Goal: Information Seeking & Learning: Learn about a topic

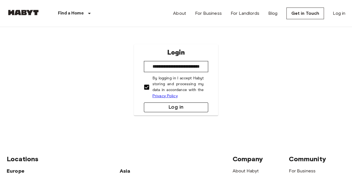
click at [160, 104] on button "Log in" at bounding box center [176, 107] width 64 height 10
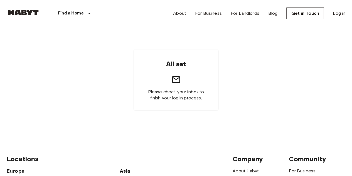
click at [339, 17] on div "About For Business For Landlords Blog Get in Touch Log in" at bounding box center [259, 13] width 172 height 27
click at [339, 15] on link "Log in" at bounding box center [338, 13] width 13 height 7
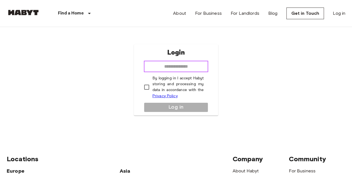
click at [187, 66] on input "email" at bounding box center [176, 66] width 64 height 11
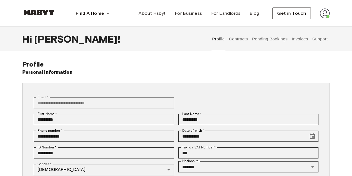
click at [245, 41] on button "Contracts" at bounding box center [238, 39] width 20 height 24
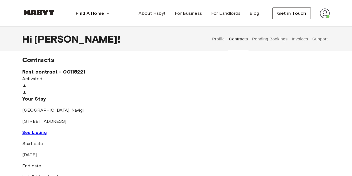
scroll to position [4, 0]
click at [204, 136] on div "Your Stay MILAN , Navigli Corso San Gottardo 2 See Listing" at bounding box center [175, 116] width 307 height 40
click at [47, 135] on link "See Listing" at bounding box center [34, 132] width 24 height 5
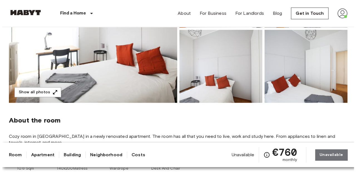
scroll to position [117, 0]
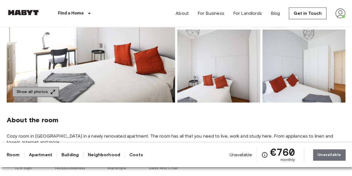
click at [50, 93] on icon "button" at bounding box center [53, 92] width 6 height 6
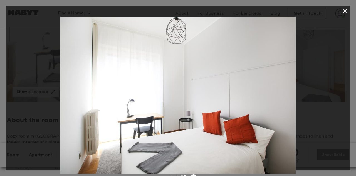
click at [298, 91] on div at bounding box center [178, 95] width 345 height 157
click at [343, 12] on icon "button" at bounding box center [344, 11] width 7 height 7
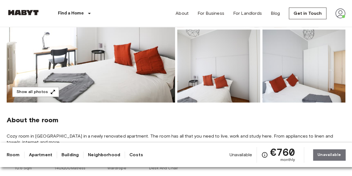
click at [120, 55] on img at bounding box center [91, 28] width 168 height 148
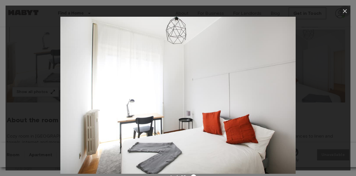
click at [347, 13] on icon "button" at bounding box center [344, 11] width 7 height 7
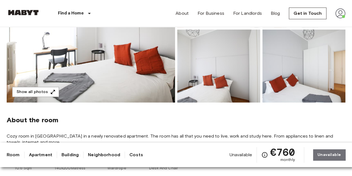
click at [204, 59] on img at bounding box center [218, 65] width 83 height 73
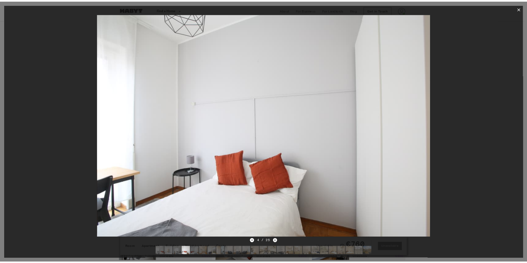
scroll to position [118, 0]
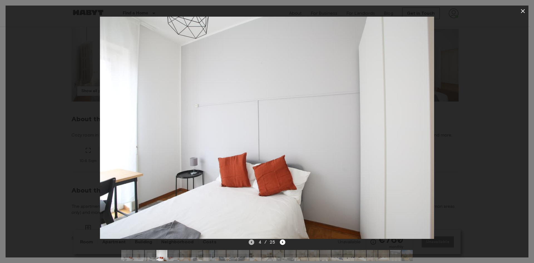
click at [251, 175] on icon "Previous image" at bounding box center [251, 243] width 6 height 6
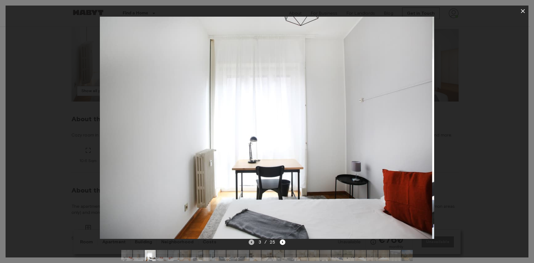
click at [251, 175] on icon "Previous image" at bounding box center [251, 243] width 6 height 6
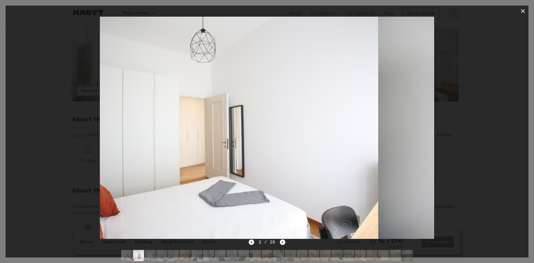
click at [251, 175] on icon "Previous image" at bounding box center [251, 243] width 6 height 6
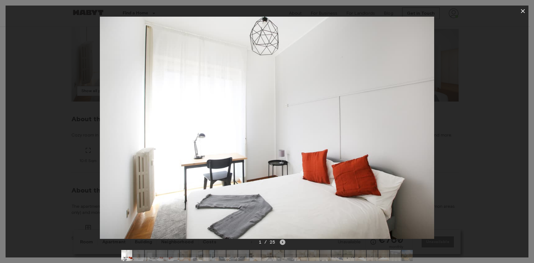
click at [282, 175] on icon "Next image" at bounding box center [283, 243] width 6 height 6
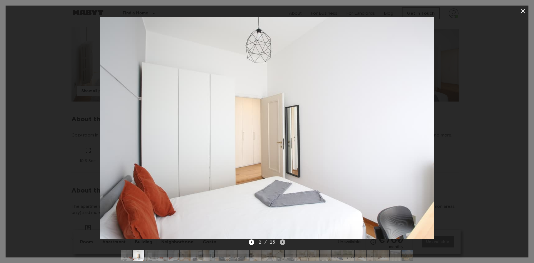
click at [282, 175] on icon "Next image" at bounding box center [283, 243] width 6 height 6
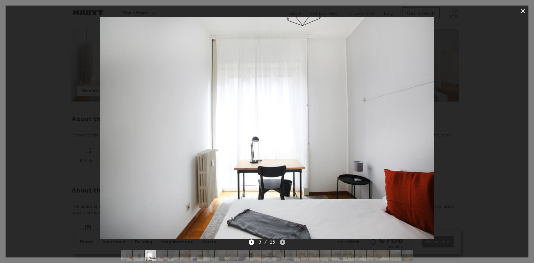
click at [282, 175] on icon "Next image" at bounding box center [283, 243] width 6 height 6
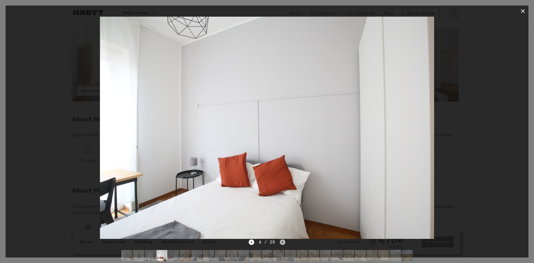
click at [280, 175] on icon "Next image" at bounding box center [283, 243] width 6 height 6
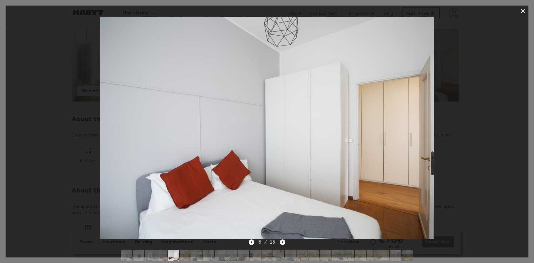
click at [280, 175] on icon "Next image" at bounding box center [283, 243] width 6 height 6
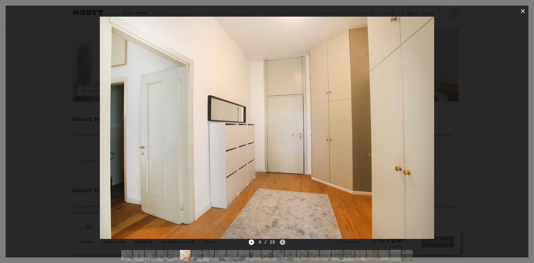
click at [282, 175] on icon "Next image" at bounding box center [283, 243] width 6 height 6
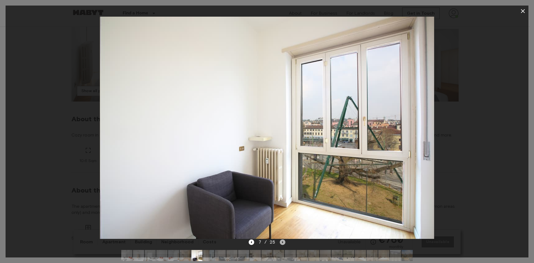
click at [282, 175] on icon "Next image" at bounding box center [283, 243] width 6 height 6
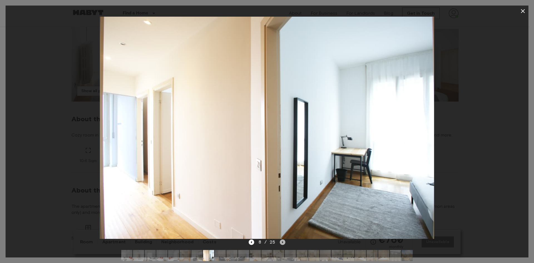
click at [282, 175] on icon "Next image" at bounding box center [283, 243] width 6 height 6
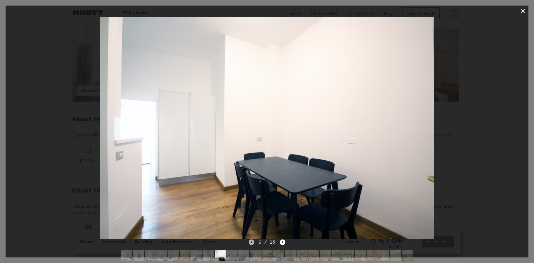
click at [254, 175] on icon "Previous image" at bounding box center [251, 243] width 6 height 6
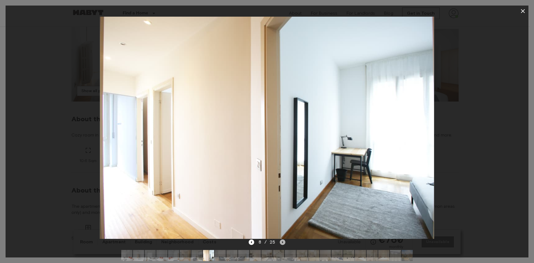
click at [281, 175] on icon "Next image" at bounding box center [283, 243] width 6 height 6
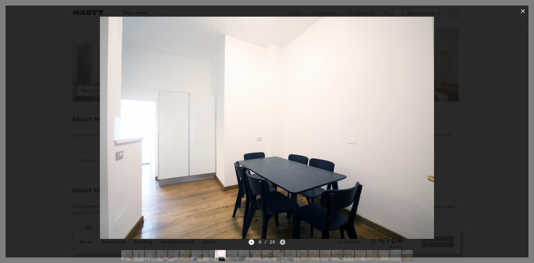
click at [281, 175] on icon "Next image" at bounding box center [283, 243] width 6 height 6
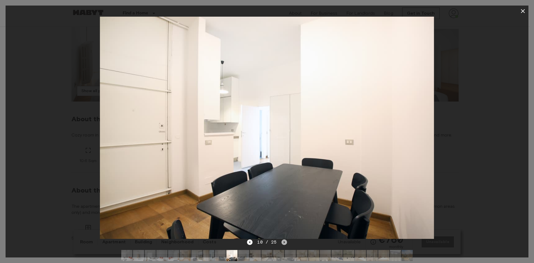
click at [283, 175] on icon "Next image" at bounding box center [284, 243] width 6 height 6
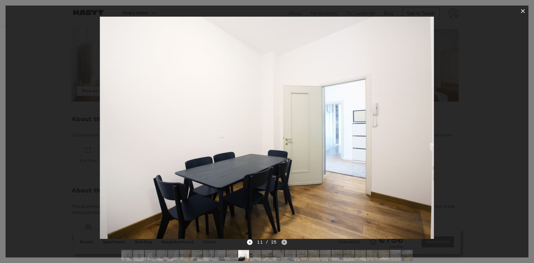
click at [283, 175] on icon "Next image" at bounding box center [284, 243] width 6 height 6
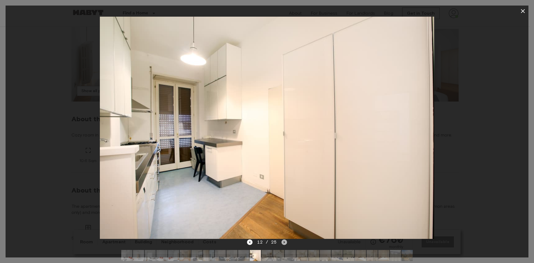
click at [284, 175] on icon "Next image" at bounding box center [284, 243] width 6 height 6
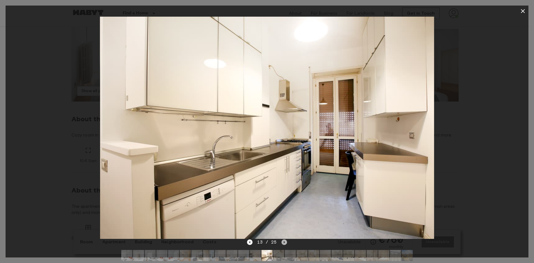
click at [284, 175] on icon "Next image" at bounding box center [284, 243] width 6 height 6
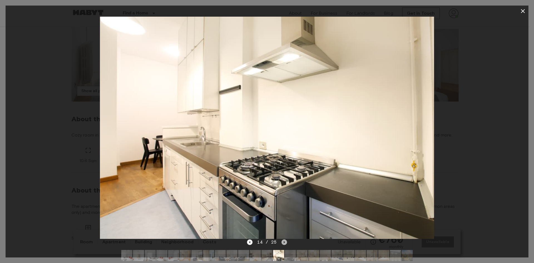
click at [284, 175] on icon "Next image" at bounding box center [284, 243] width 6 height 6
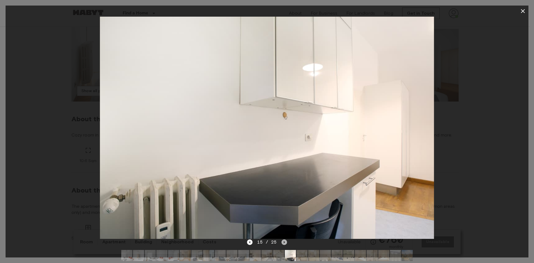
click at [285, 175] on icon "Next image" at bounding box center [284, 243] width 6 height 6
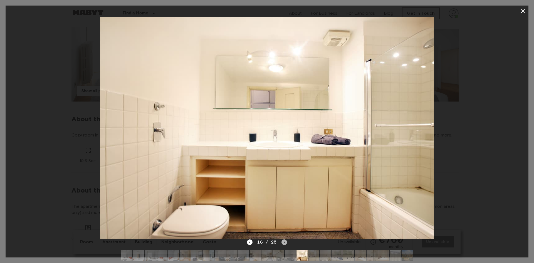
click at [285, 175] on icon "Next image" at bounding box center [284, 243] width 6 height 6
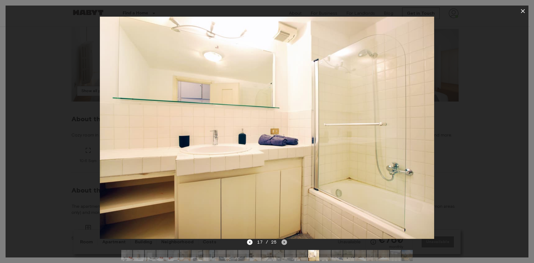
click at [285, 175] on icon "Next image" at bounding box center [284, 243] width 6 height 6
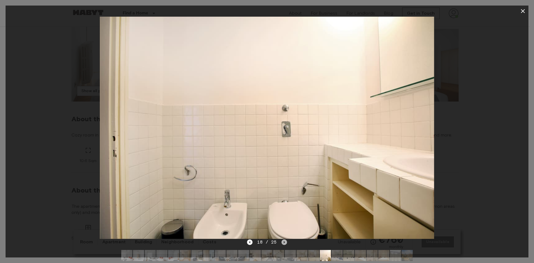
click at [285, 175] on icon "Next image" at bounding box center [284, 243] width 6 height 6
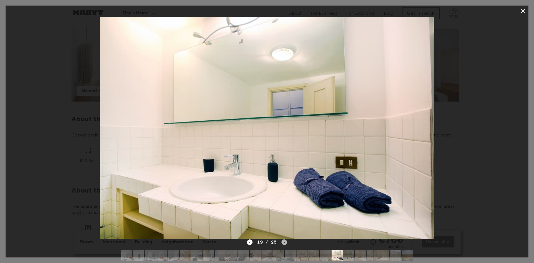
click at [285, 175] on icon "Next image" at bounding box center [284, 243] width 6 height 6
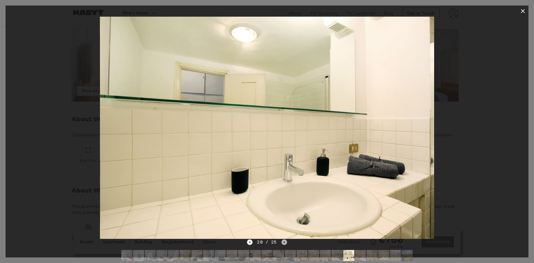
click at [285, 175] on icon "Next image" at bounding box center [284, 243] width 6 height 6
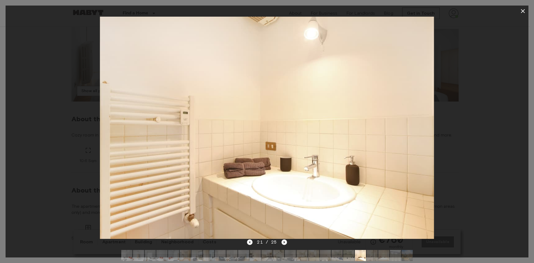
click at [285, 175] on icon "Next image" at bounding box center [284, 243] width 6 height 6
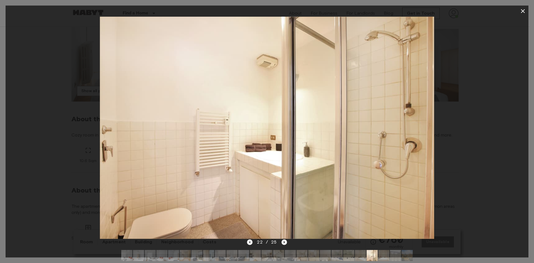
click at [285, 175] on icon "Next image" at bounding box center [284, 243] width 6 height 6
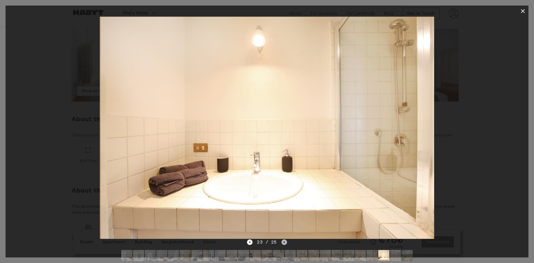
click at [285, 175] on icon "Next image" at bounding box center [284, 243] width 6 height 6
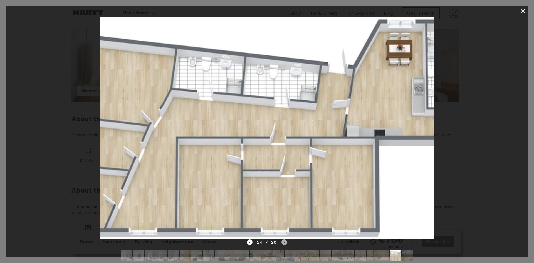
click at [285, 175] on icon "Next image" at bounding box center [284, 243] width 6 height 6
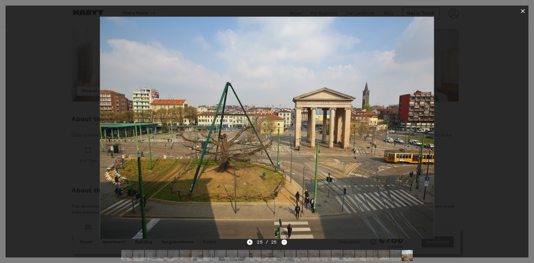
click at [285, 175] on div "25 / 25" at bounding box center [267, 242] width 40 height 7
click at [251, 175] on icon "Previous image" at bounding box center [250, 243] width 6 height 6
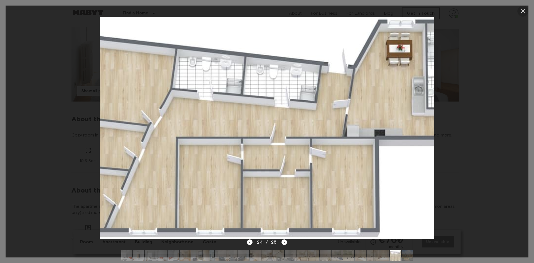
click at [351, 10] on icon "button" at bounding box center [523, 11] width 4 height 4
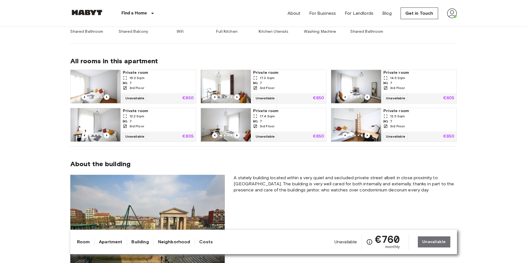
scroll to position [324, 0]
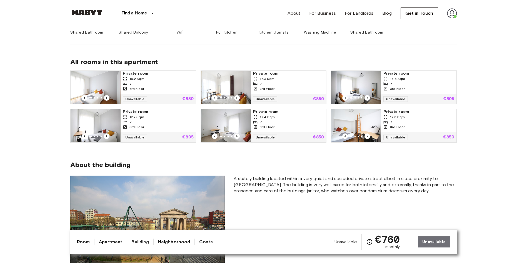
click at [90, 83] on img at bounding box center [96, 87] width 50 height 33
click at [222, 80] on img at bounding box center [226, 87] width 50 height 33
click at [351, 83] on img at bounding box center [356, 87] width 50 height 33
click at [347, 126] on img at bounding box center [356, 125] width 50 height 33
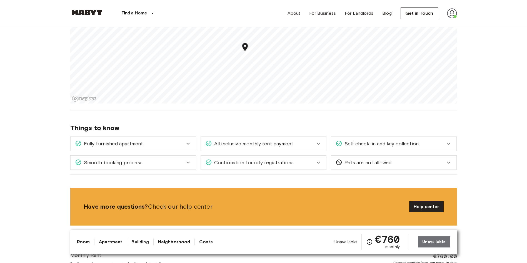
scroll to position [639, 0]
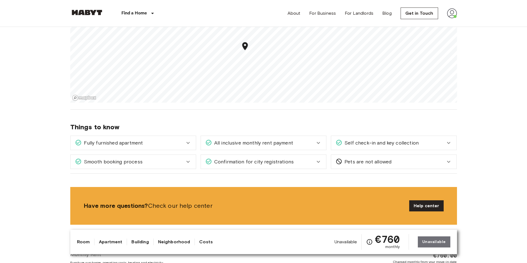
click at [175, 146] on div "Fully furnished apartment" at bounding box center [130, 143] width 110 height 7
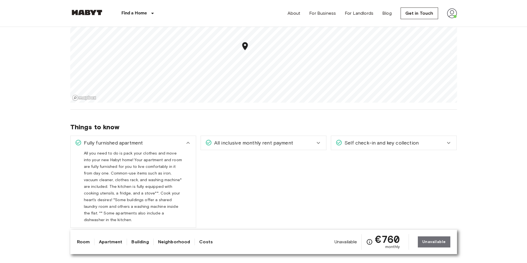
scroll to position [667, 0]
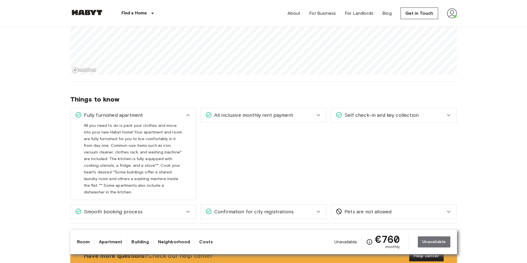
click at [185, 116] on icon at bounding box center [188, 115] width 7 height 7
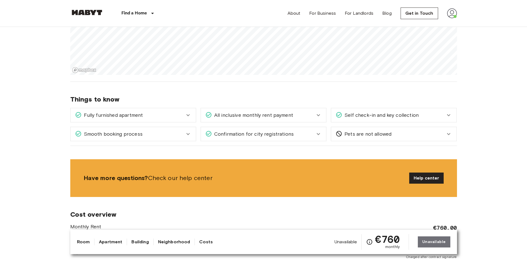
click at [281, 117] on span "All inclusive monthly rent payment" at bounding box center [252, 115] width 81 height 7
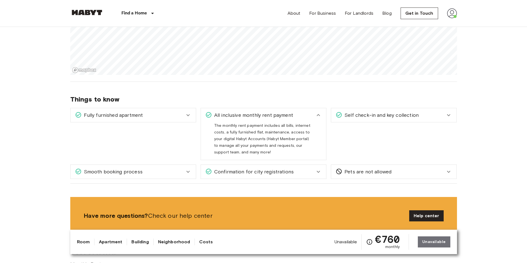
click at [312, 113] on div "All inclusive monthly rent payment" at bounding box center [260, 115] width 110 height 7
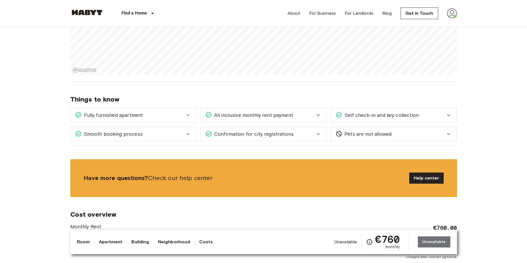
click at [351, 113] on div "Self check-in and key collection" at bounding box center [391, 115] width 110 height 7
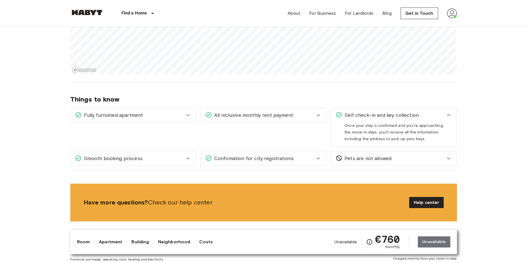
click at [351, 114] on div "Self check-in and key collection" at bounding box center [391, 115] width 110 height 7
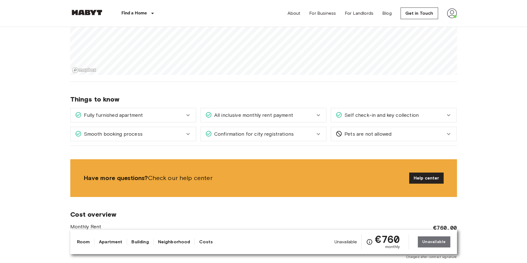
click at [166, 133] on div "Smooth booking process" at bounding box center [130, 134] width 110 height 7
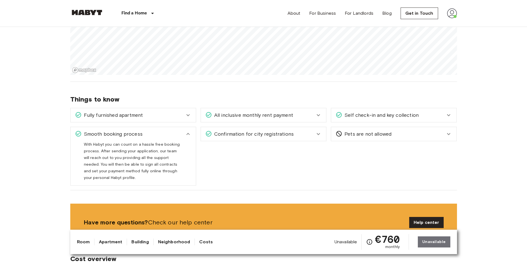
click at [176, 133] on div "Smooth booking process" at bounding box center [130, 134] width 110 height 7
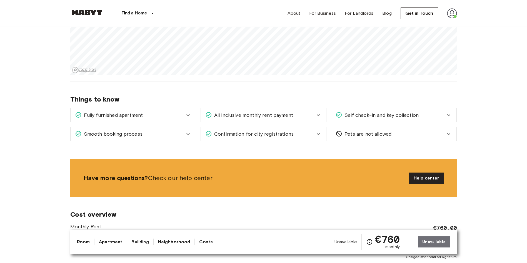
click at [283, 137] on span "Confirmation for city registrations" at bounding box center [253, 134] width 82 height 7
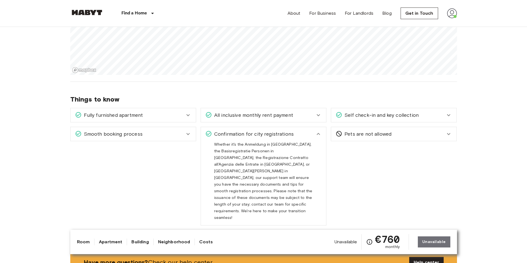
click at [305, 136] on div "Confirmation for city registrations" at bounding box center [260, 134] width 110 height 7
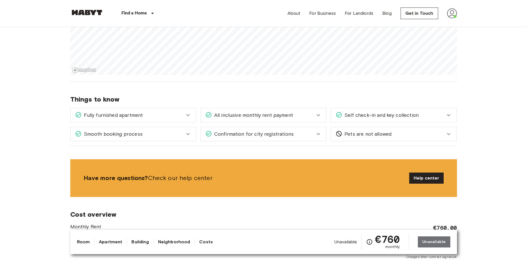
click at [351, 137] on div "Pets are not allowed" at bounding box center [391, 134] width 110 height 7
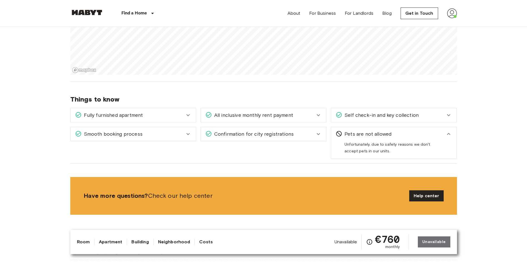
click at [351, 131] on div "Pets are not allowed" at bounding box center [391, 134] width 110 height 7
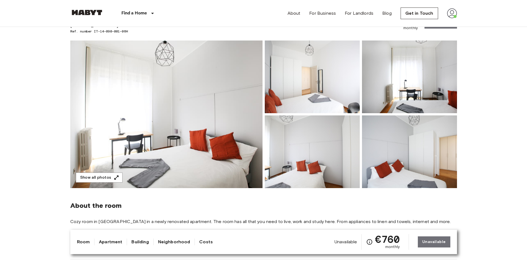
scroll to position [0, 0]
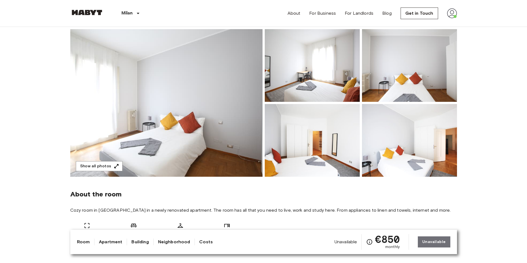
scroll to position [38, 0]
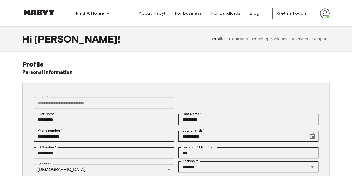
click at [43, 13] on img at bounding box center [38, 13] width 33 height 6
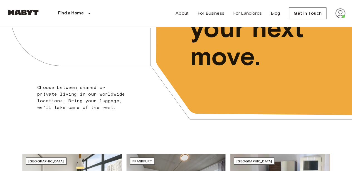
scroll to position [182, 0]
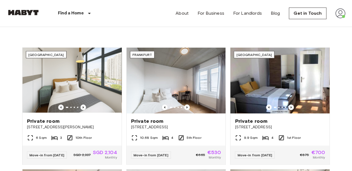
click at [339, 14] on img at bounding box center [340, 13] width 10 height 10
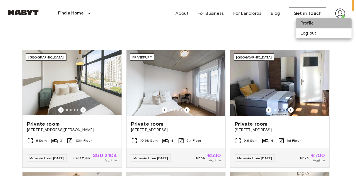
click at [325, 25] on li "Profile" at bounding box center [324, 23] width 56 height 10
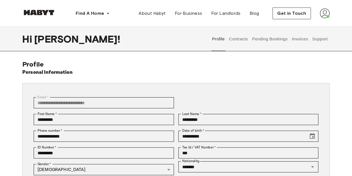
click at [238, 39] on button "Contracts" at bounding box center [238, 39] width 20 height 24
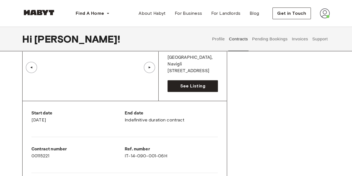
scroll to position [55, 0]
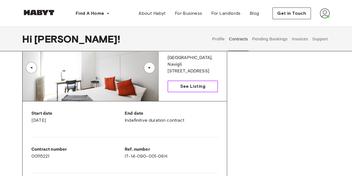
click at [193, 89] on link "See Listing" at bounding box center [192, 86] width 50 height 12
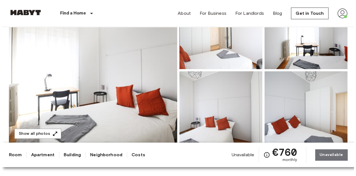
scroll to position [74, 0]
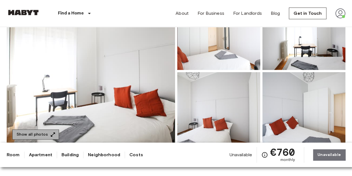
click at [43, 133] on button "Show all photos" at bounding box center [35, 134] width 47 height 10
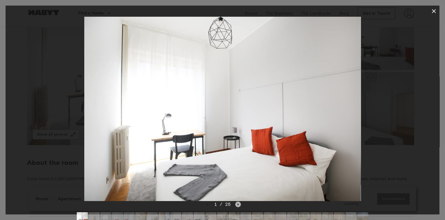
click at [235, 175] on icon "Next image" at bounding box center [238, 204] width 6 height 6
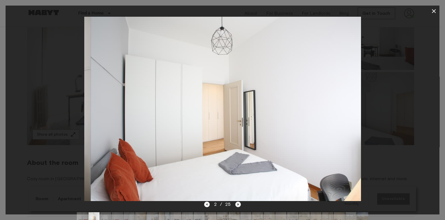
click at [235, 175] on icon "Next image" at bounding box center [238, 204] width 6 height 6
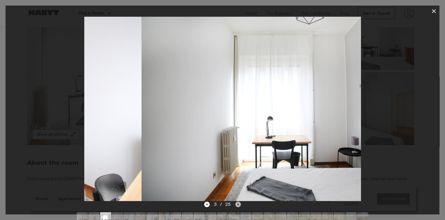
click at [235, 175] on icon "Next image" at bounding box center [238, 204] width 6 height 6
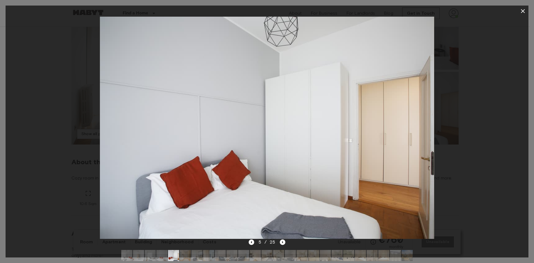
click at [351, 175] on img at bounding box center [395, 255] width 11 height 11
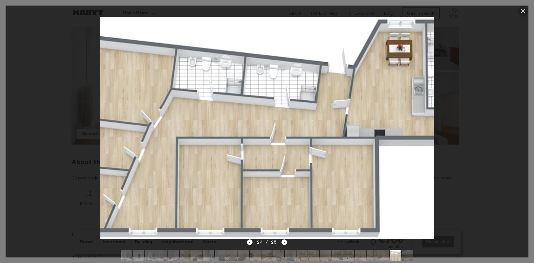
click at [351, 13] on icon "button" at bounding box center [522, 11] width 7 height 7
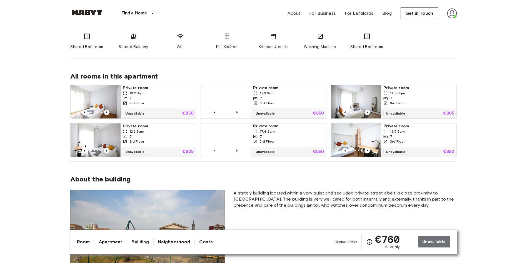
scroll to position [304, 0]
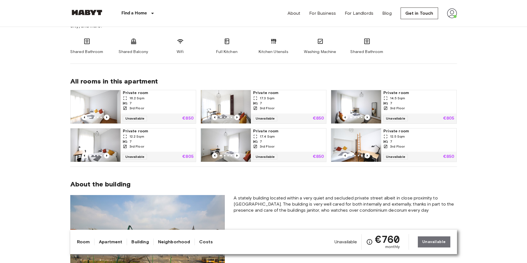
click at [109, 175] on link "Apartment" at bounding box center [110, 242] width 23 height 7
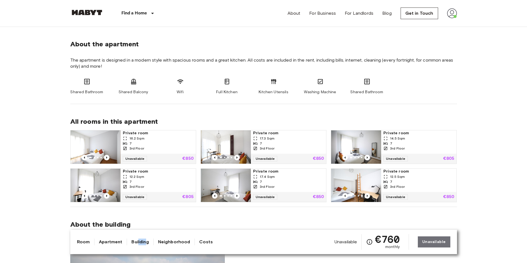
drag, startPoint x: 137, startPoint y: 247, endPoint x: 144, endPoint y: 243, distance: 8.9
click at [144, 175] on div "Room Apartment Building Neighborhood Costs Unavailable €760 monthly Unavailable" at bounding box center [264, 243] width 374 height 16
click at [144, 175] on link "Building" at bounding box center [139, 242] width 17 height 7
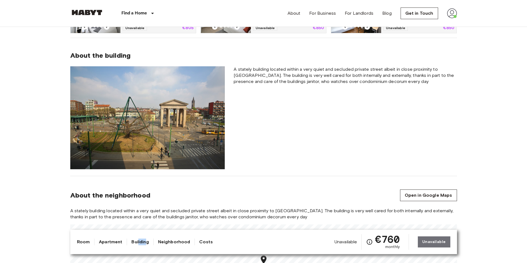
scroll to position [445, 0]
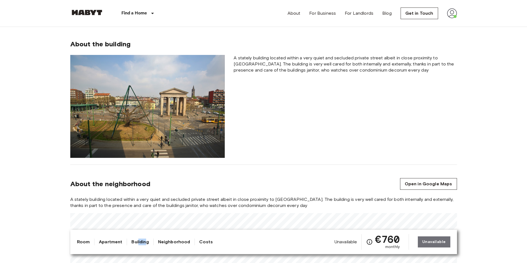
click at [167, 175] on link "Neighborhood" at bounding box center [174, 242] width 32 height 7
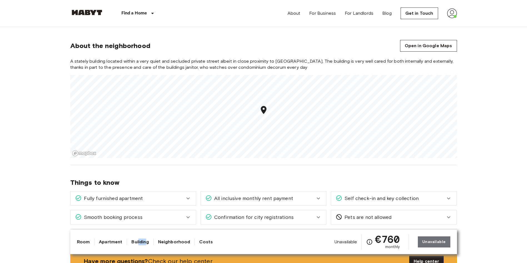
click at [206, 175] on link "Costs" at bounding box center [206, 242] width 14 height 7
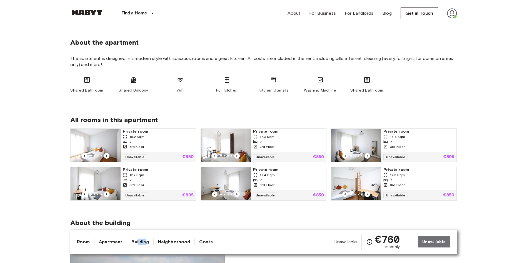
scroll to position [267, 0]
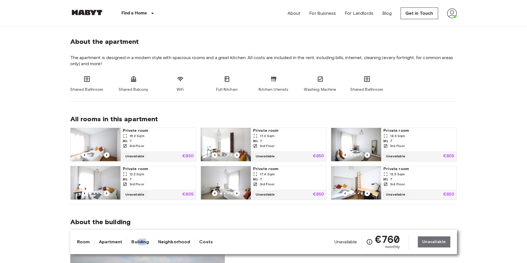
click at [232, 140] on img at bounding box center [226, 144] width 50 height 33
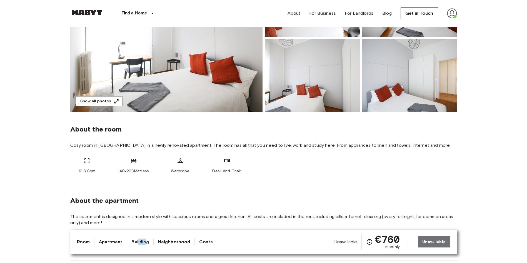
scroll to position [0, 0]
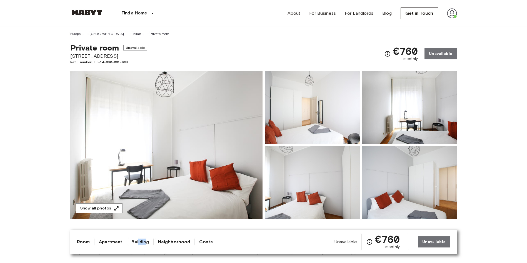
click at [351, 14] on img at bounding box center [452, 13] width 10 height 10
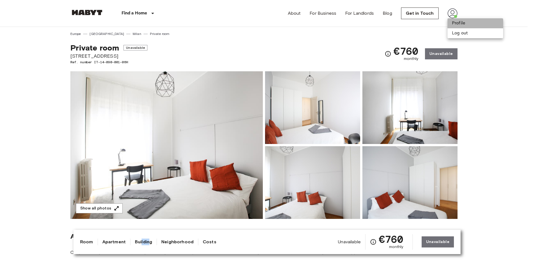
click at [351, 21] on li "Profile" at bounding box center [475, 23] width 56 height 10
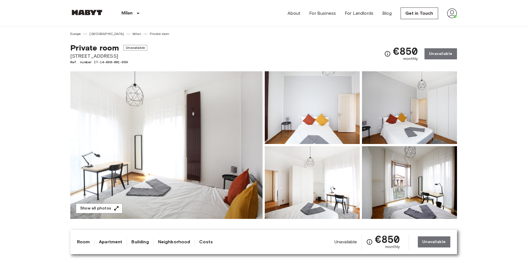
click at [208, 135] on img at bounding box center [166, 145] width 192 height 148
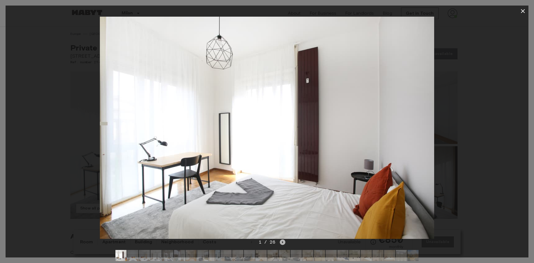
click at [283, 244] on icon "Next image" at bounding box center [283, 243] width 6 height 6
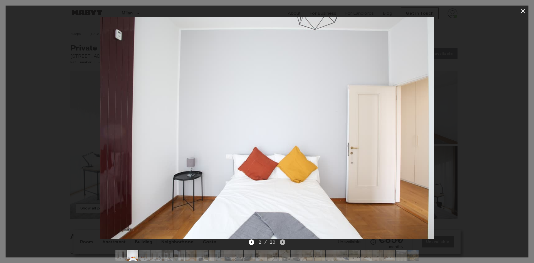
click at [283, 244] on icon "Next image" at bounding box center [283, 243] width 6 height 6
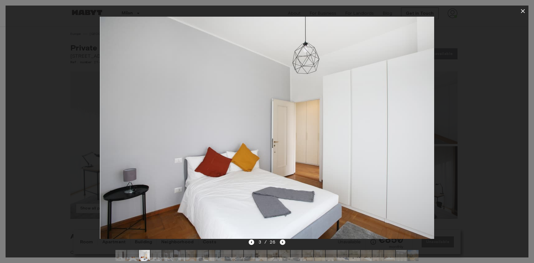
click at [283, 244] on icon "Next image" at bounding box center [283, 243] width 6 height 6
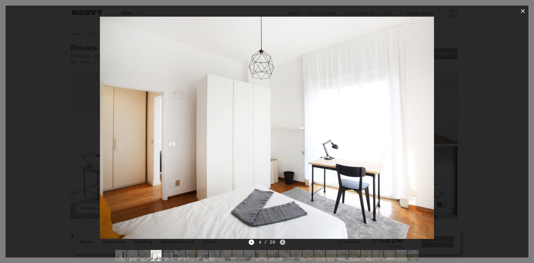
click at [283, 244] on icon "Next image" at bounding box center [283, 243] width 6 height 6
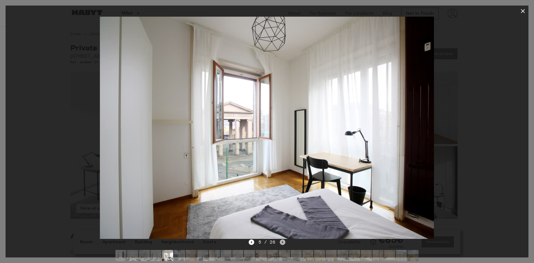
click at [283, 244] on icon "Next image" at bounding box center [283, 243] width 6 height 6
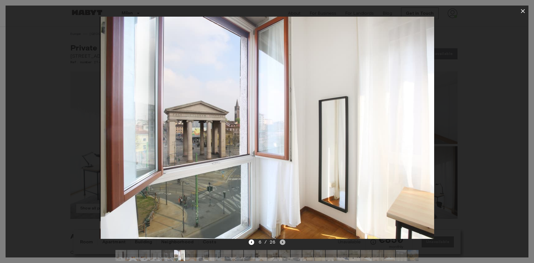
click at [283, 244] on icon "Next image" at bounding box center [283, 243] width 6 height 6
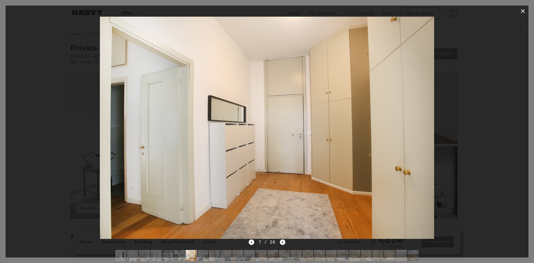
click at [283, 244] on icon "Next image" at bounding box center [283, 243] width 6 height 6
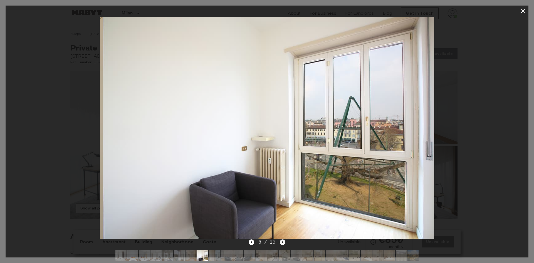
click at [283, 244] on icon "Next image" at bounding box center [283, 243] width 6 height 6
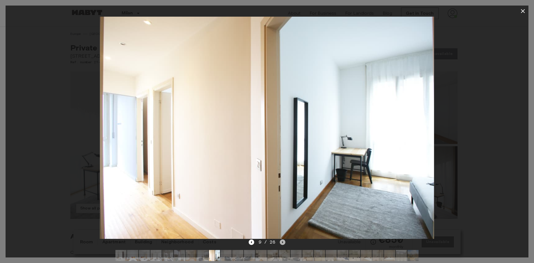
click at [283, 244] on icon "Next image" at bounding box center [283, 243] width 6 height 6
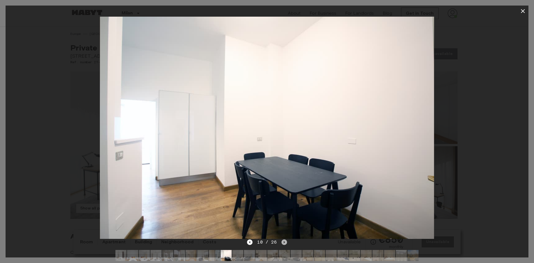
click at [283, 244] on icon "Next image" at bounding box center [284, 243] width 6 height 6
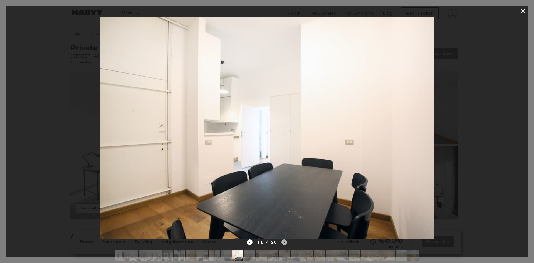
click at [283, 243] on icon "Next image" at bounding box center [284, 243] width 6 height 6
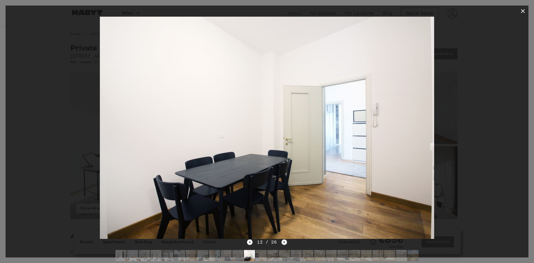
click at [283, 243] on icon "Next image" at bounding box center [284, 243] width 6 height 6
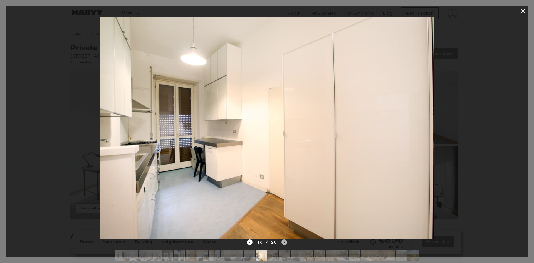
click at [283, 243] on icon "Next image" at bounding box center [284, 243] width 6 height 6
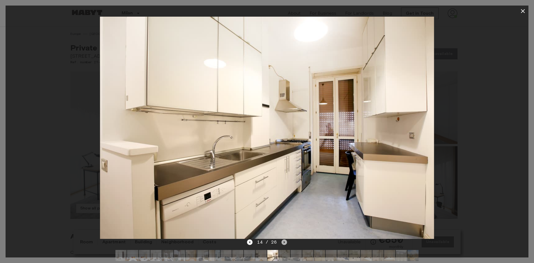
click at [284, 242] on icon "Next image" at bounding box center [284, 243] width 1 height 2
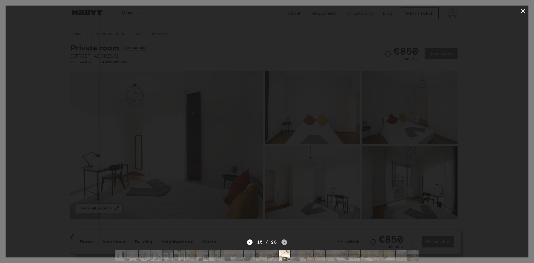
click at [284, 242] on icon "Next image" at bounding box center [284, 243] width 1 height 2
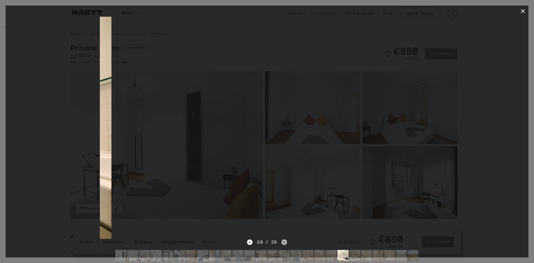
click at [284, 242] on icon "Next image" at bounding box center [284, 243] width 1 height 2
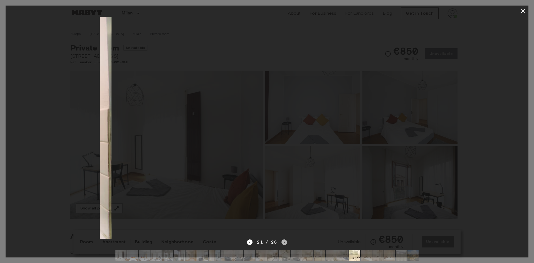
click at [284, 242] on icon "Next image" at bounding box center [284, 243] width 1 height 2
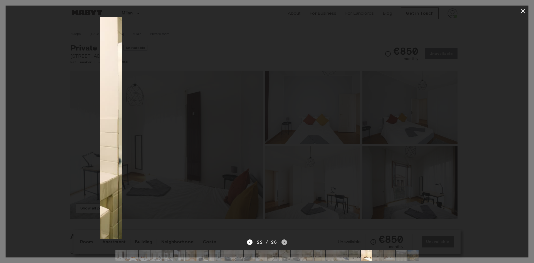
click at [284, 242] on icon "Next image" at bounding box center [284, 243] width 1 height 2
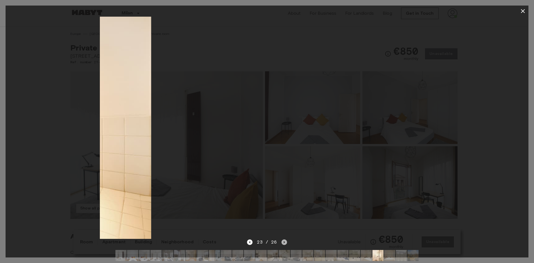
click at [284, 242] on icon "Next image" at bounding box center [284, 243] width 1 height 2
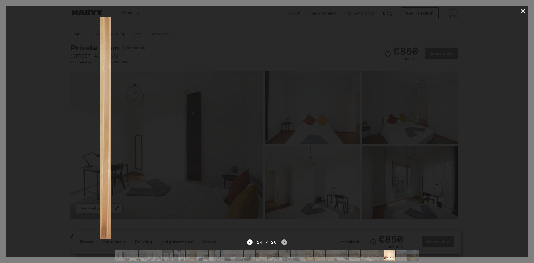
click at [284, 242] on icon "Next image" at bounding box center [284, 243] width 1 height 2
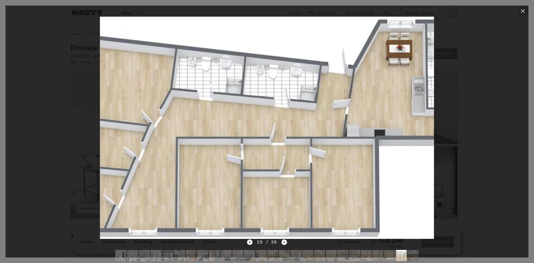
click at [522, 10] on icon "button" at bounding box center [522, 11] width 7 height 7
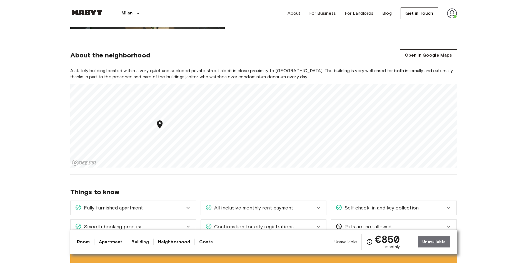
scroll to position [574, 0]
click at [438, 51] on link "Open in Google Maps" at bounding box center [428, 55] width 57 height 12
